Goal: Information Seeking & Learning: Learn about a topic

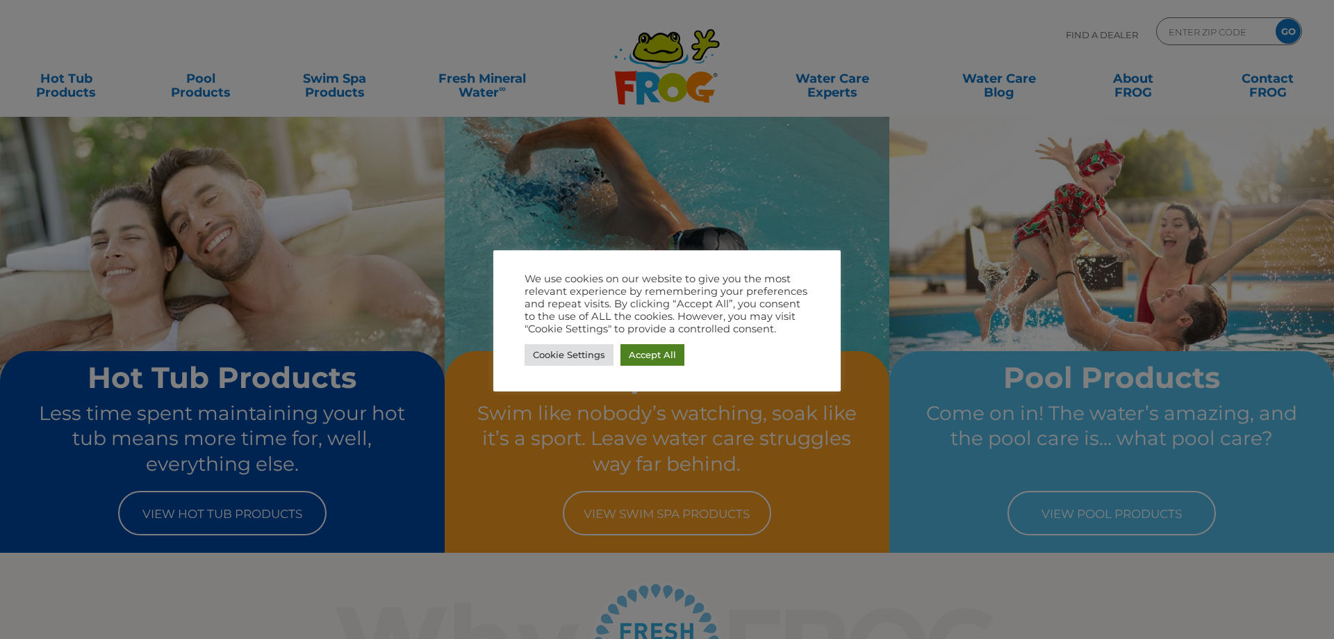
click at [664, 350] on link "Accept All" at bounding box center [653, 355] width 64 height 22
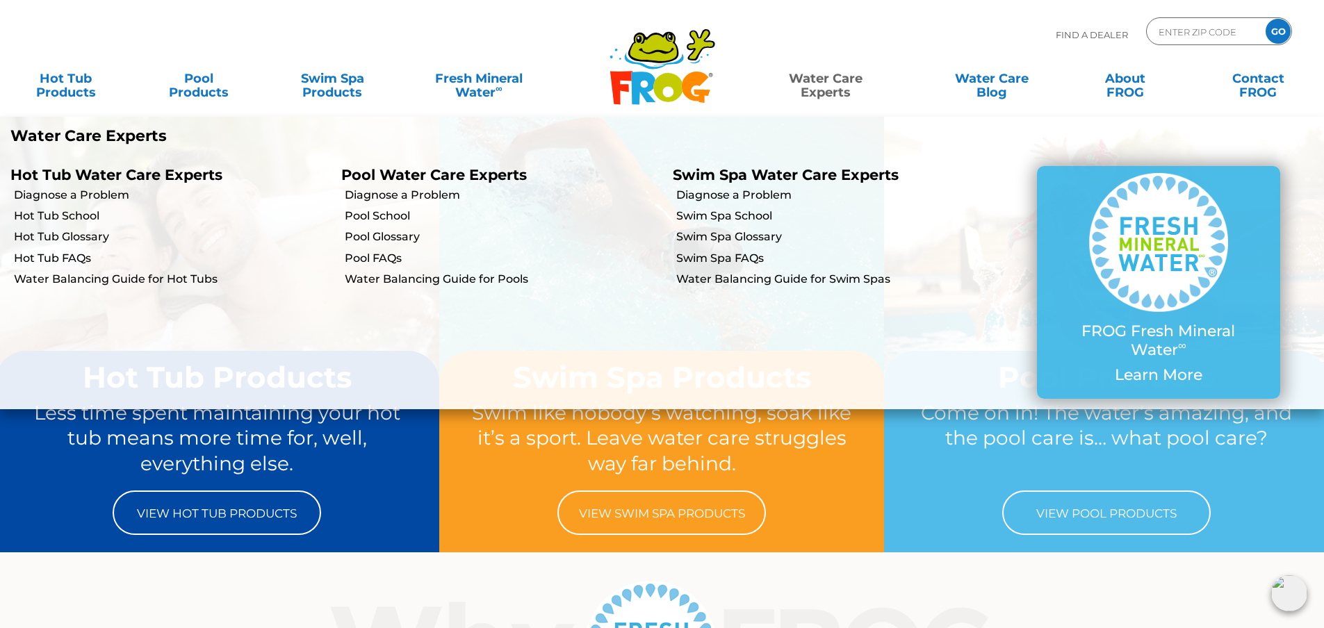
click at [828, 75] on link "Water Care Experts" at bounding box center [826, 79] width 168 height 28
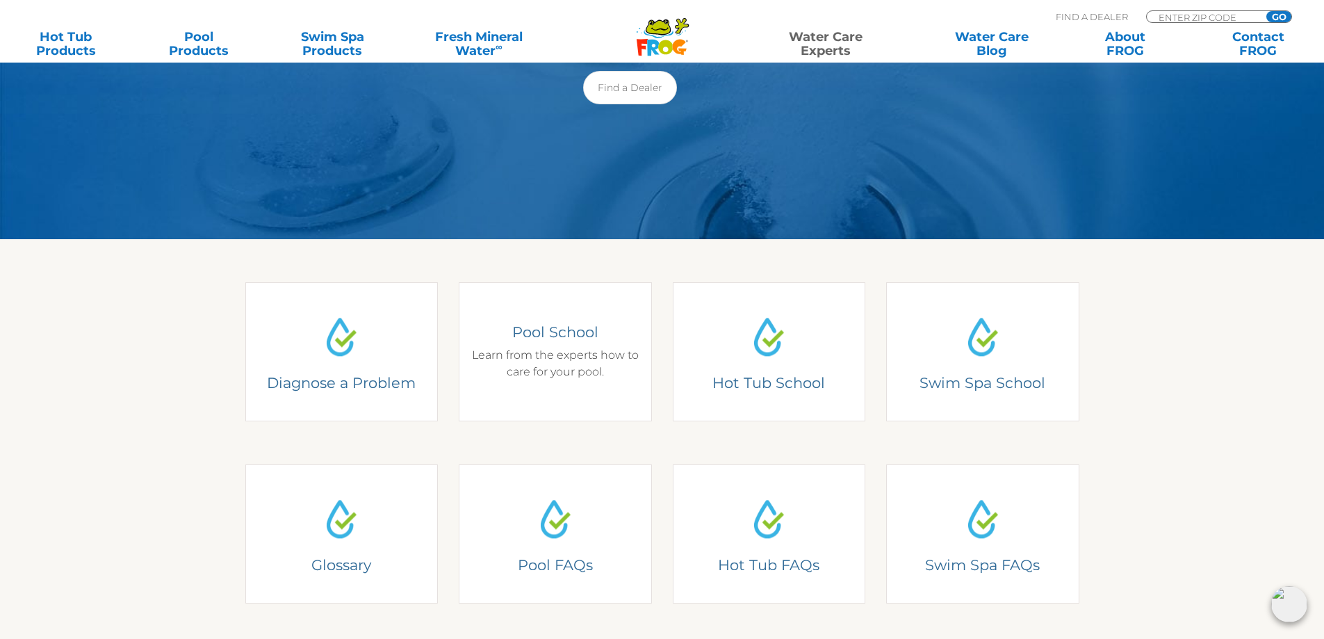
scroll to position [139, 0]
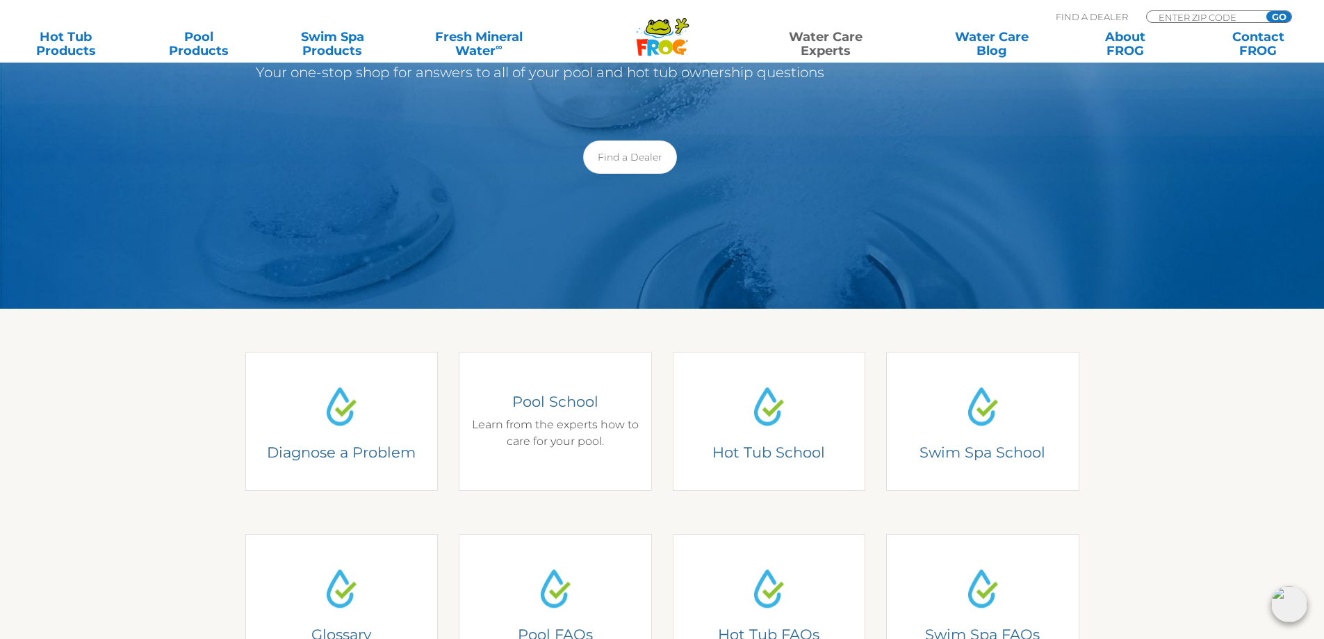
click at [484, 415] on link "Pool School Pool School Learn from the experts how to care for your pool." at bounding box center [555, 421] width 193 height 139
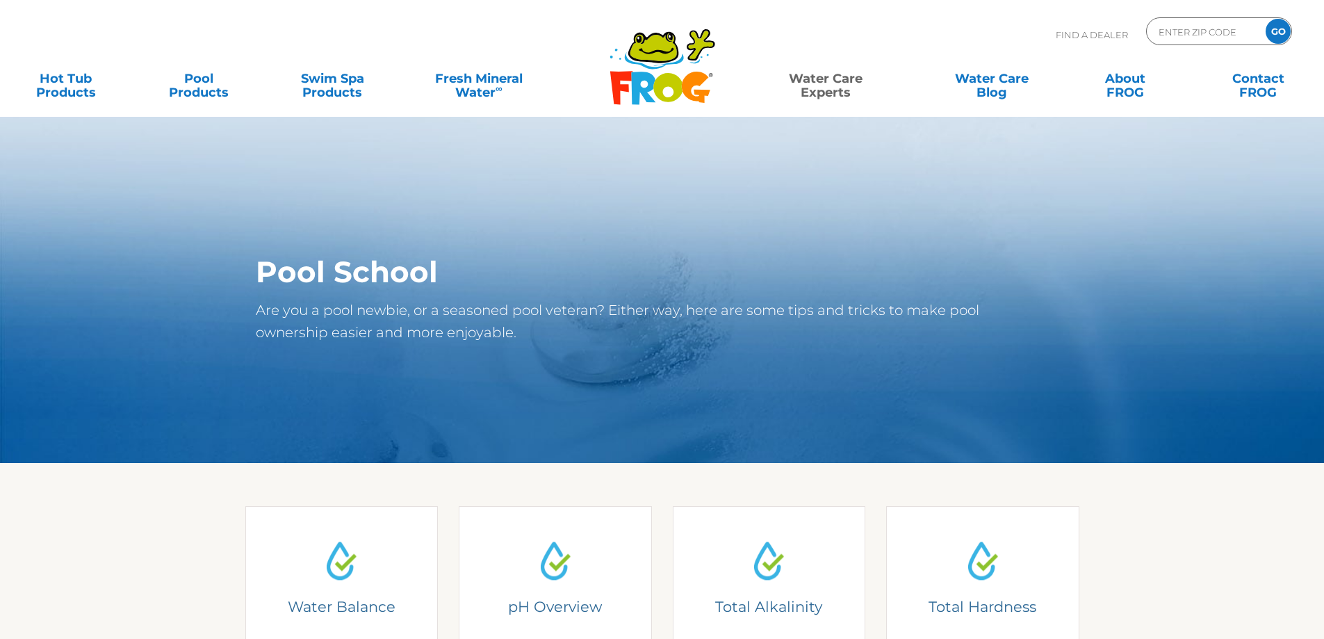
click at [680, 418] on section "Pool School Are you a pool newbie, or a seasoned pool veteran? Either way, here…" at bounding box center [662, 289] width 1324 height 347
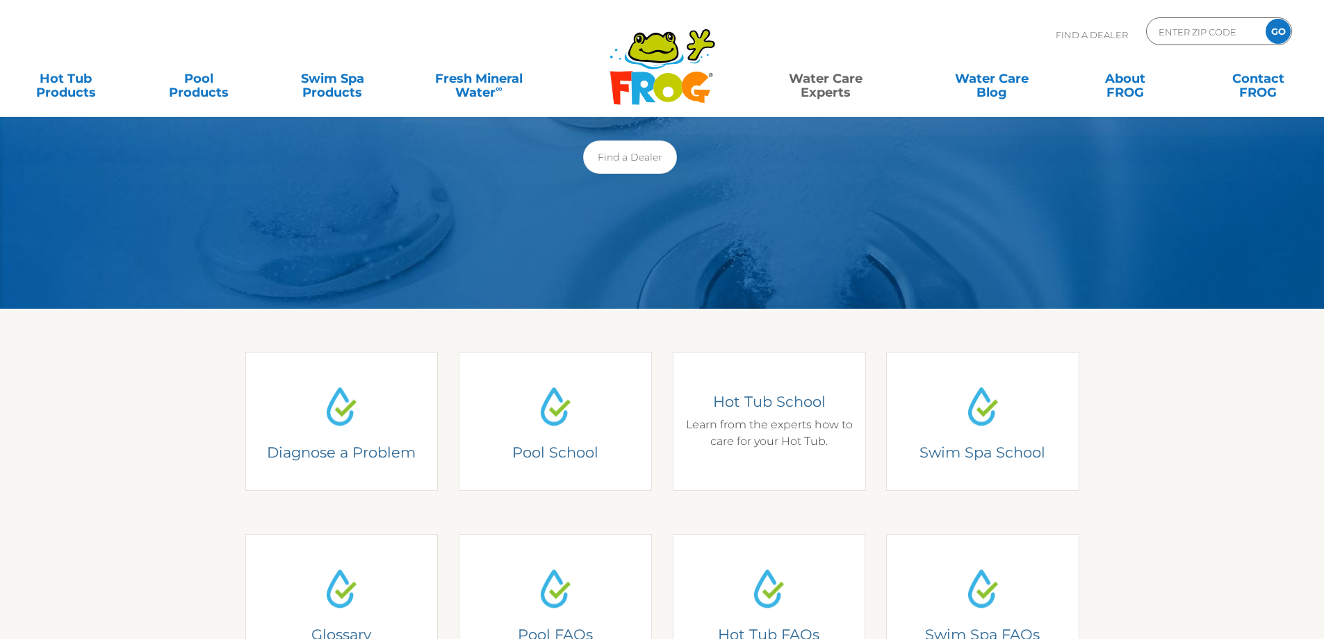
click at [711, 407] on link "Hot Tub School Hot Tub School Learn from the experts how to care for your Hot T…" at bounding box center [769, 421] width 193 height 139
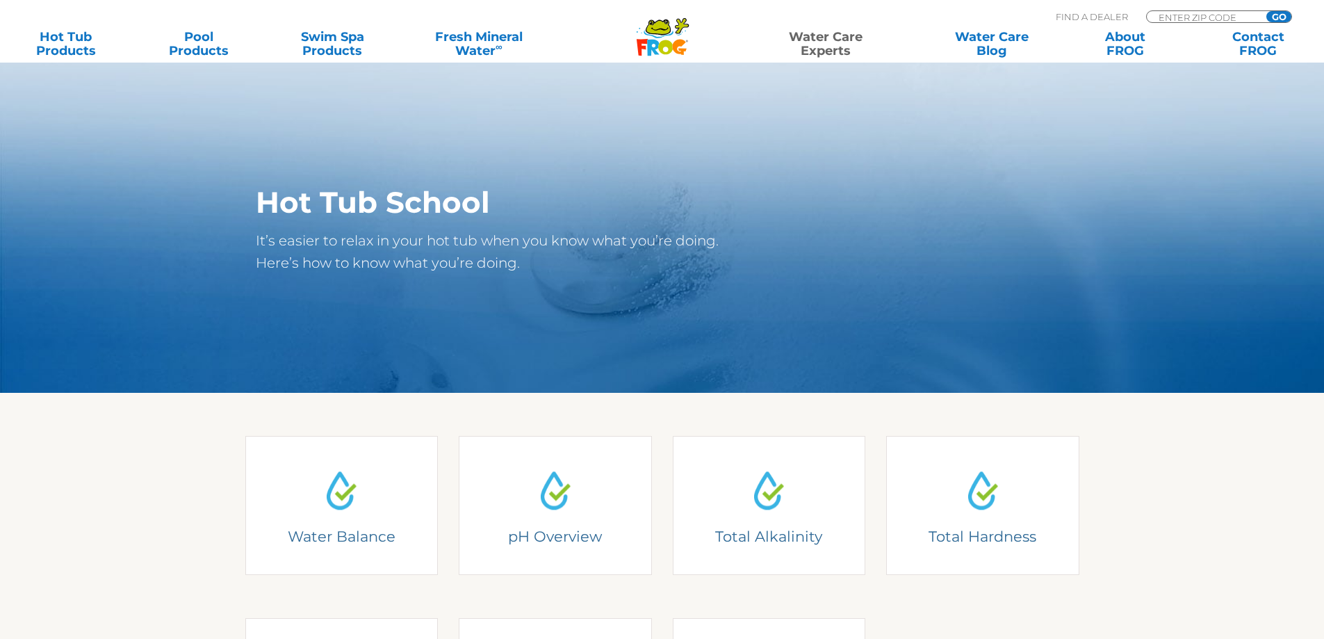
scroll to position [347, 0]
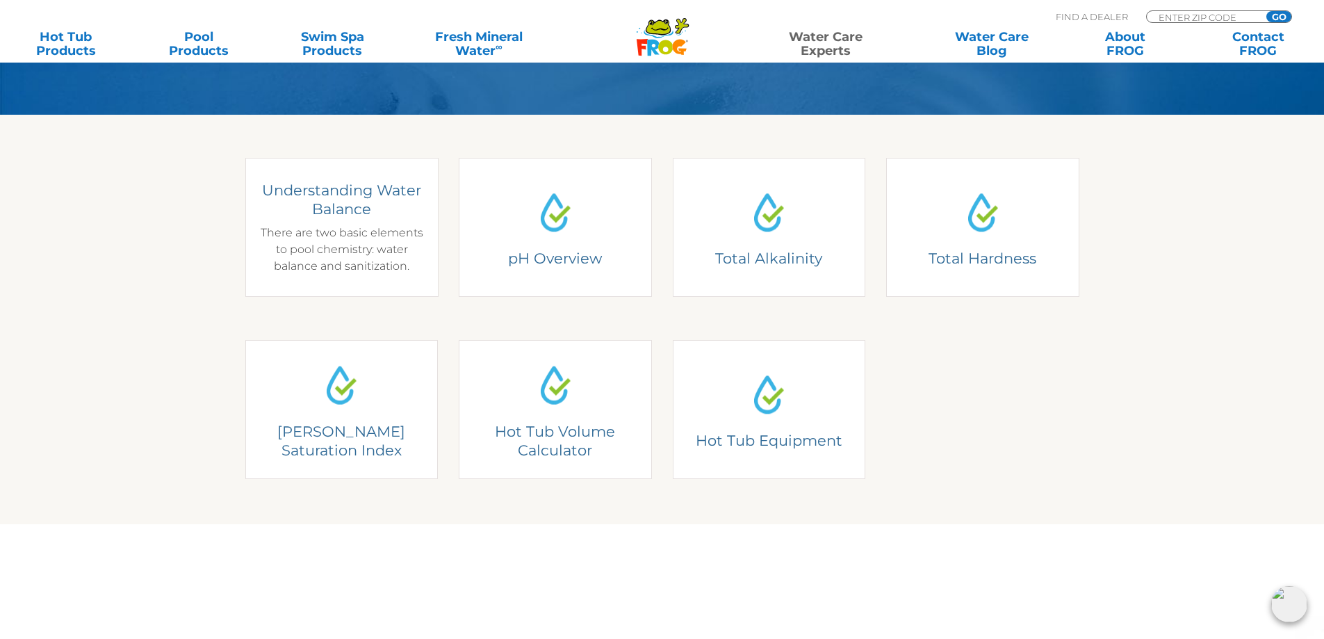
click at [356, 215] on div "Water Balance Understanding Water Balance There are two basic elements to pool …" at bounding box center [341, 227] width 193 height 139
click at [363, 216] on link "Water Balance Understanding Water Balance There are two basic elements to pool …" at bounding box center [341, 227] width 193 height 139
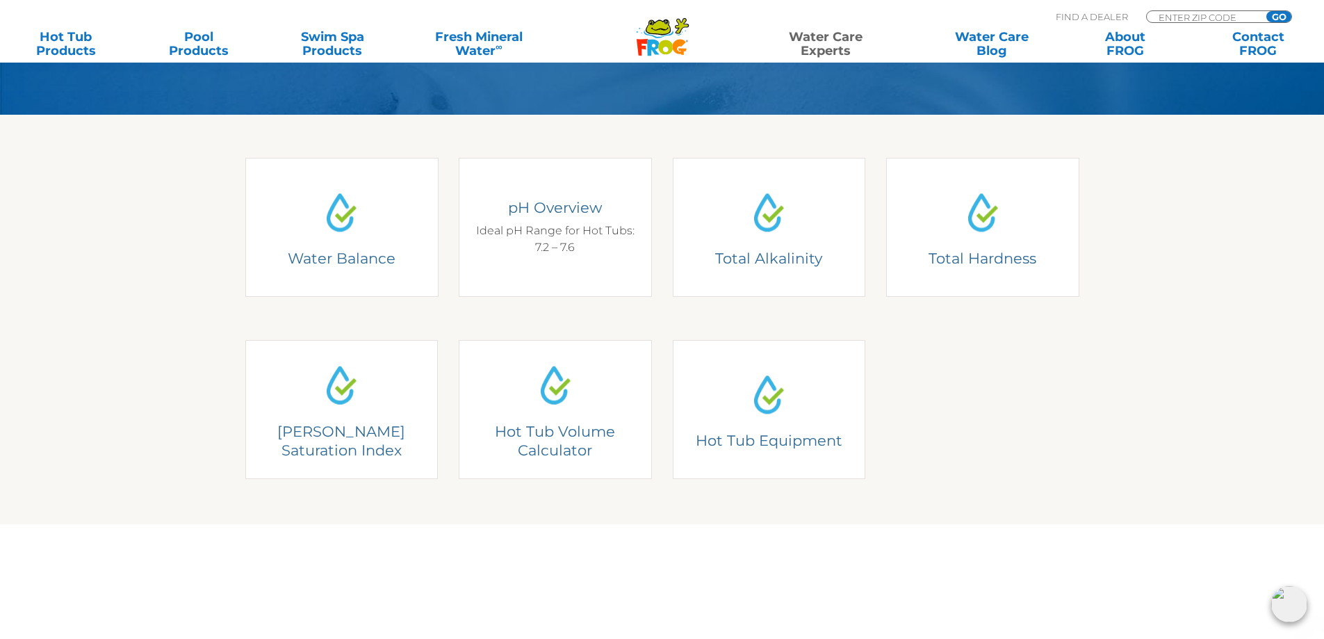
click at [645, 222] on link "pH Overview pH Overview Ideal pH Range for Hot Tubs: 7.2 – 7.6" at bounding box center [555, 227] width 193 height 139
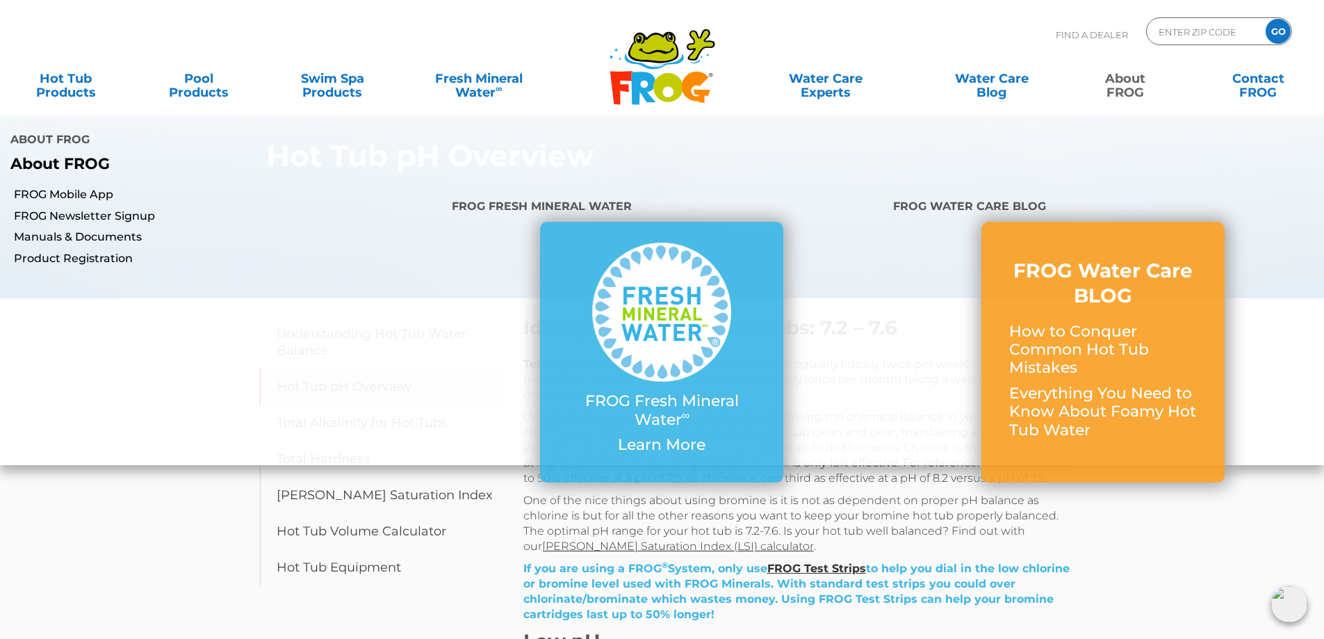
click at [39, 154] on b "About FROG" at bounding box center [59, 163] width 99 height 19
click at [1119, 85] on link "About FROG" at bounding box center [1125, 79] width 104 height 28
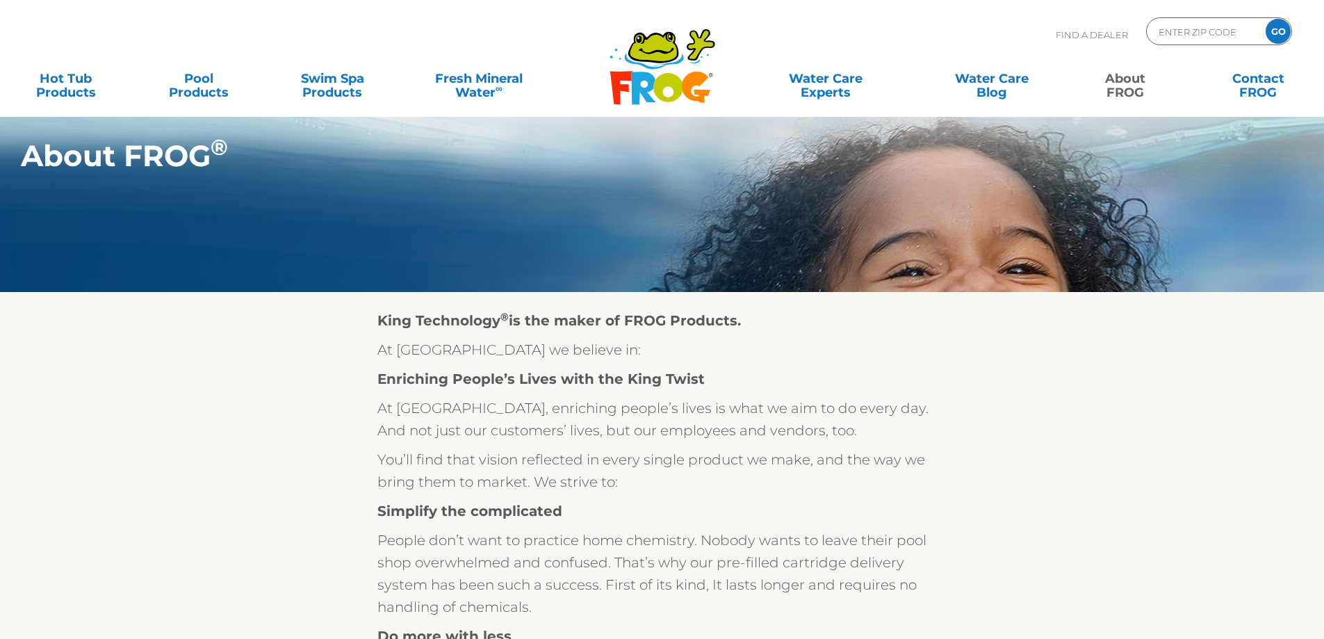
scroll to position [139, 0]
